Goal: Transaction & Acquisition: Download file/media

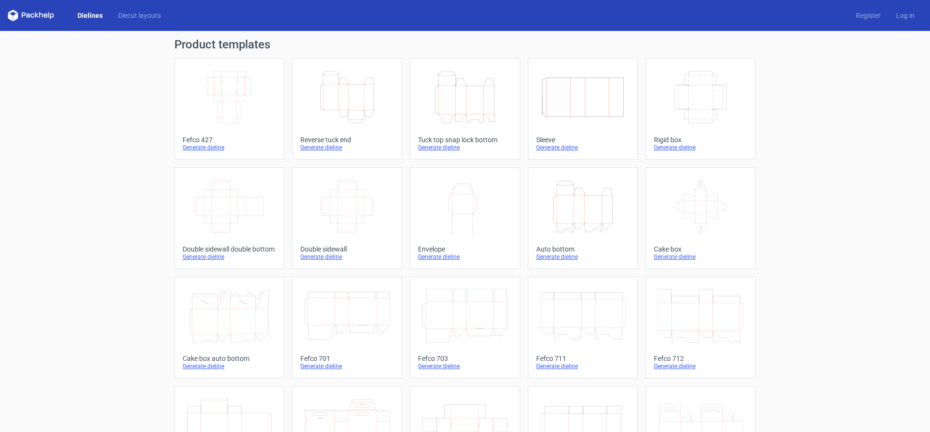
click at [458, 107] on icon "Height Depth Width" at bounding box center [465, 97] width 86 height 54
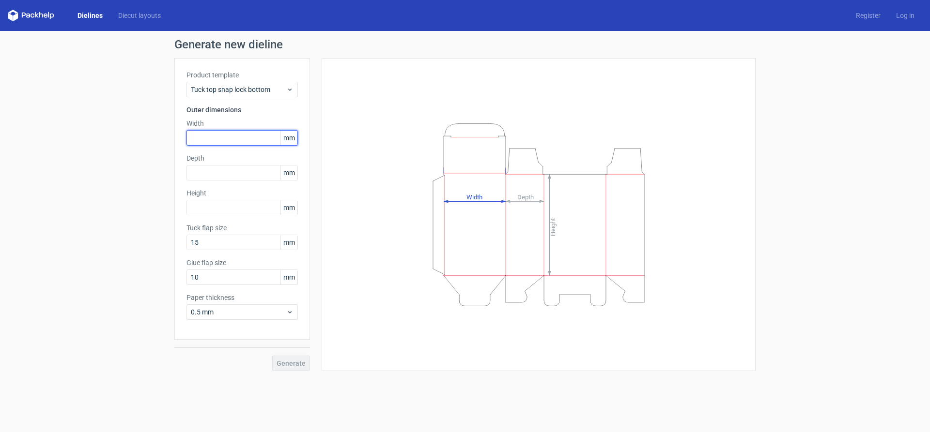
click at [207, 140] on input "text" at bounding box center [241, 137] width 111 height 15
type input "180"
type input "80"
type input "180"
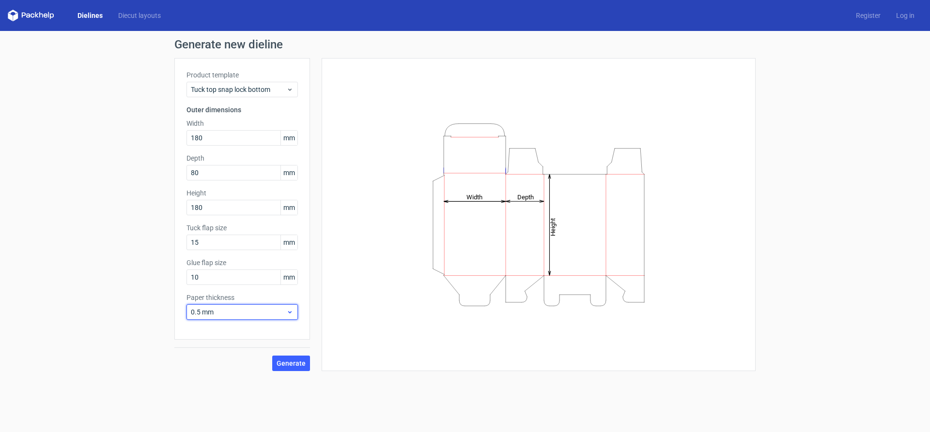
click at [262, 316] on span "0.5 mm" at bounding box center [238, 312] width 95 height 10
click at [223, 379] on div "1.5 mm" at bounding box center [242, 379] width 104 height 15
click at [290, 364] on span "Generate" at bounding box center [290, 363] width 29 height 7
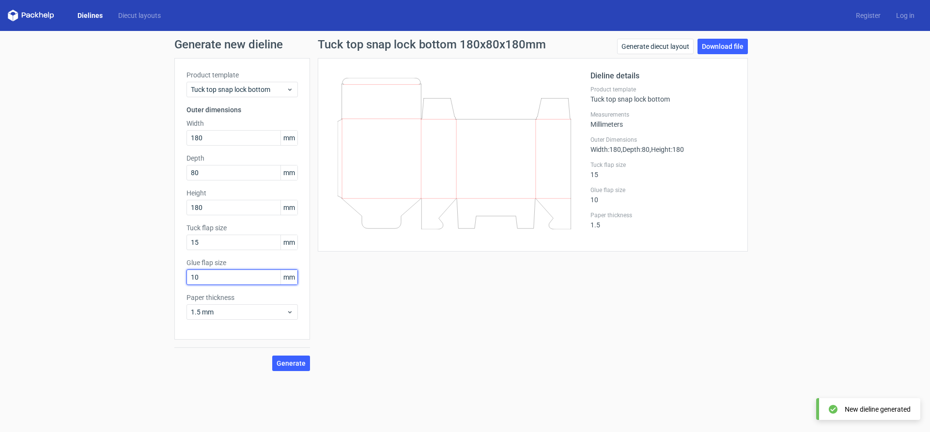
drag, startPoint x: 203, startPoint y: 278, endPoint x: 184, endPoint y: 276, distance: 19.0
click at [186, 276] on input "10" at bounding box center [241, 277] width 111 height 15
type input "13"
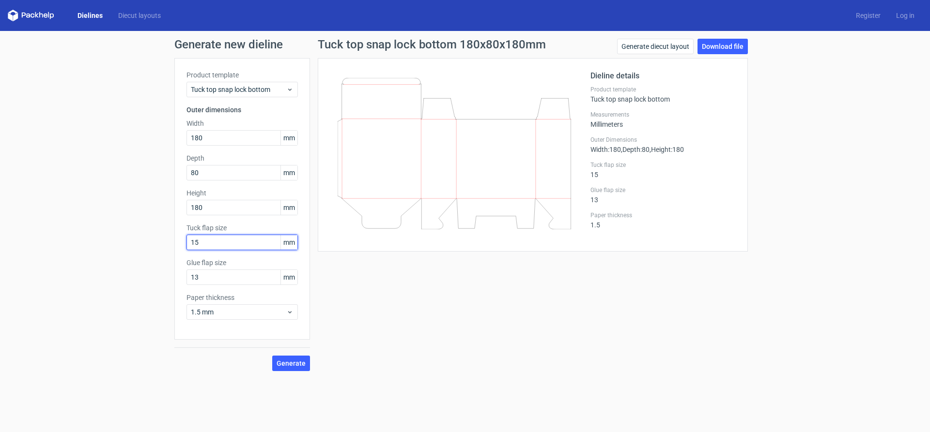
click at [211, 243] on input "15" at bounding box center [241, 242] width 111 height 15
type input "5"
click at [294, 366] on span "Generate" at bounding box center [290, 363] width 29 height 7
drag, startPoint x: 195, startPoint y: 243, endPoint x: 170, endPoint y: 241, distance: 24.8
click at [186, 241] on input "25" at bounding box center [241, 242] width 111 height 15
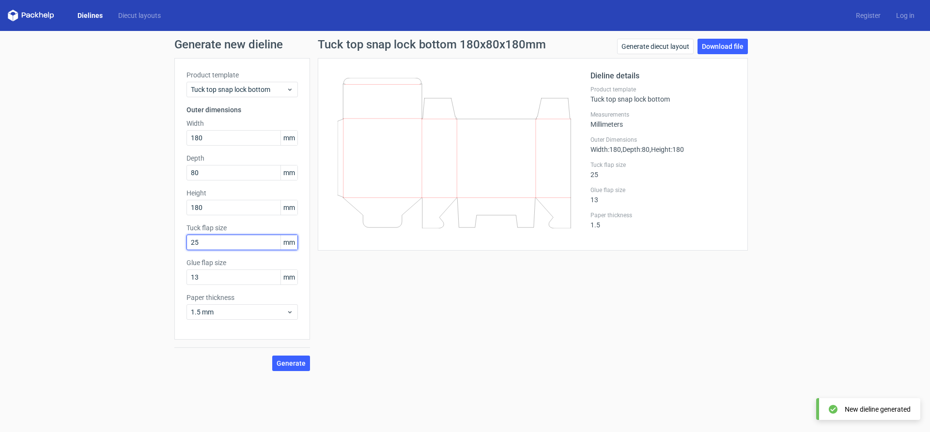
type input "5"
click at [295, 361] on span "Generate" at bounding box center [290, 363] width 29 height 7
click at [729, 46] on link "Download file" at bounding box center [722, 46] width 50 height 15
